Goal: Navigation & Orientation: Find specific page/section

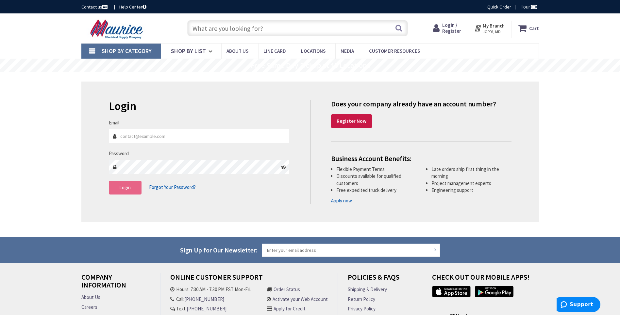
type input "[EMAIL_ADDRESS][DOMAIN_NAME]"
click at [129, 191] on button "Login" at bounding box center [125, 188] width 33 height 14
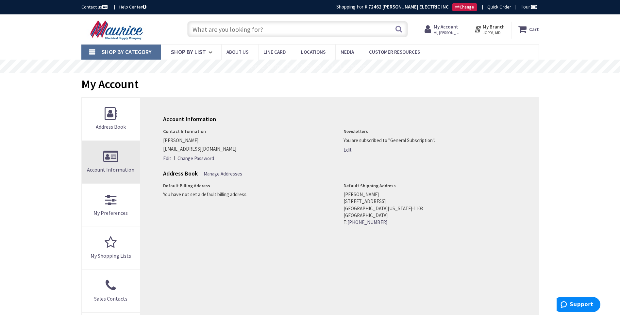
click at [124, 169] on span "Account Information" at bounding box center [110, 169] width 47 height 7
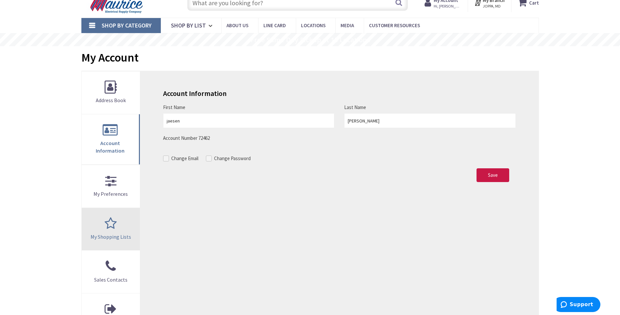
scroll to position [65, 0]
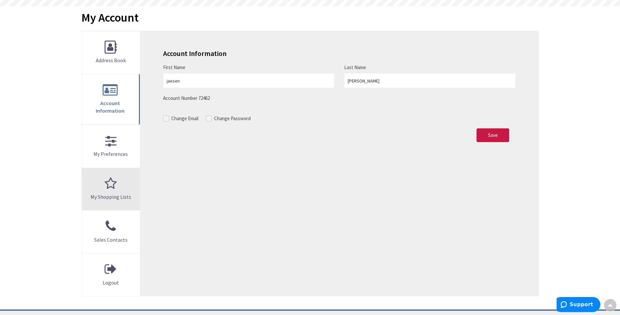
click at [127, 176] on link "My Shopping Lists" at bounding box center [111, 189] width 59 height 43
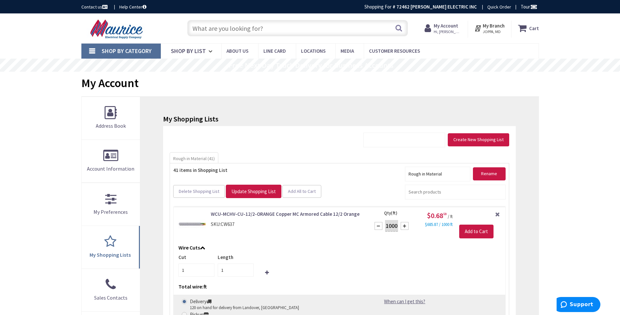
click at [434, 23] on icon at bounding box center [429, 28] width 9 height 12
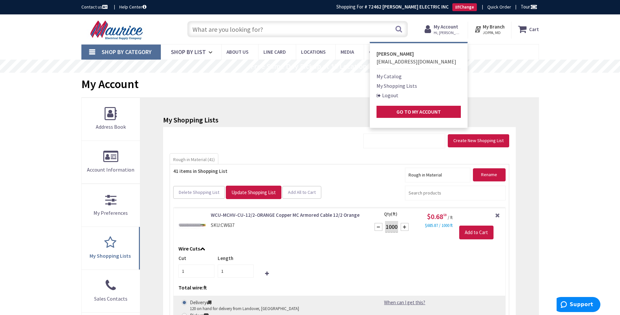
click at [196, 85] on div "My Account" at bounding box center [310, 85] width 458 height 25
